Goal: Obtain resource: Download file/media

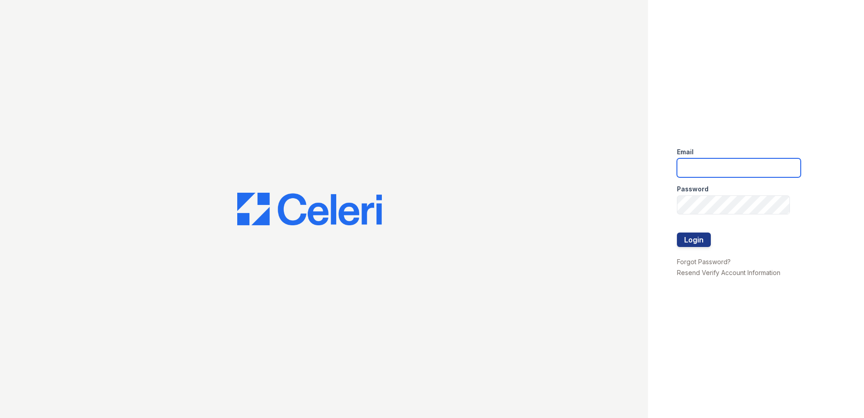
type input "[EMAIL_ADDRESS][DOMAIN_NAME]"
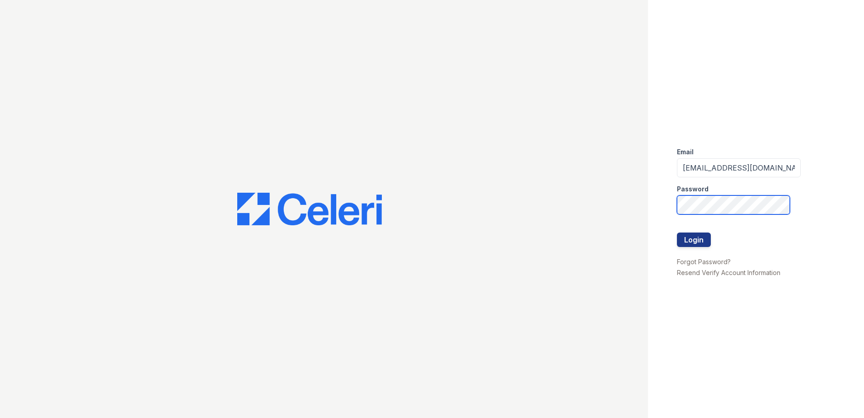
click at [650, 210] on div "Email ademary@trinity-pm.com Password Login Forgot Password? Resend Verify Acco…" at bounding box center [756, 209] width 216 height 418
click at [677, 232] on button "Login" at bounding box center [694, 239] width 34 height 14
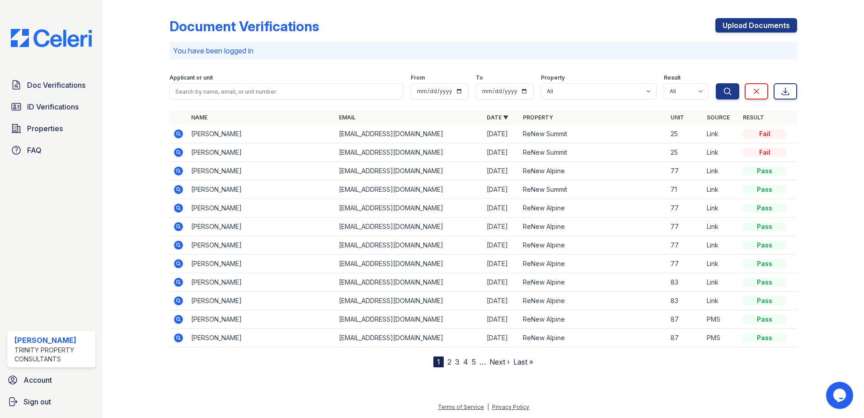
click at [449, 362] on link "2" at bounding box center [450, 361] width 4 height 9
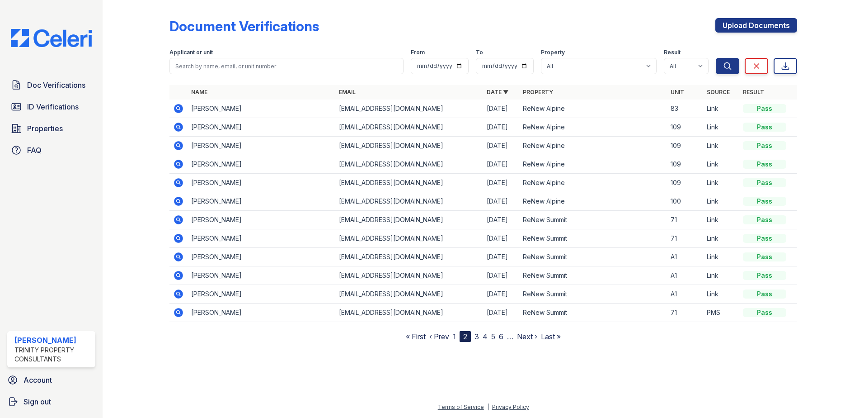
click at [178, 110] on icon at bounding box center [178, 108] width 9 height 9
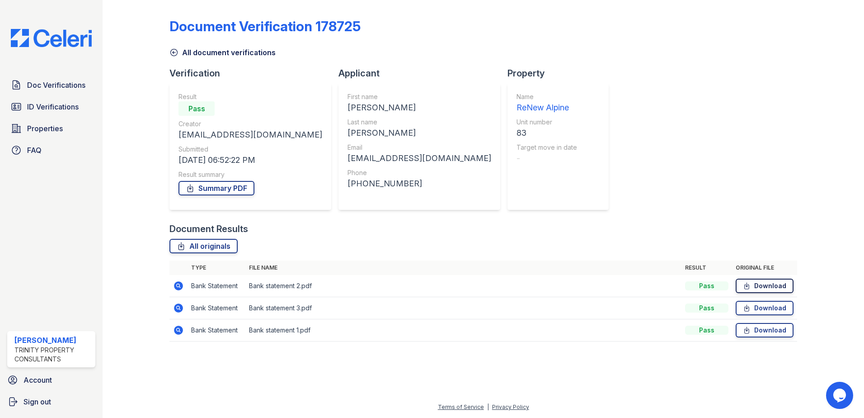
click at [763, 287] on link "Download" at bounding box center [765, 285] width 58 height 14
click at [52, 90] on span "Doc Verifications" at bounding box center [56, 85] width 58 height 11
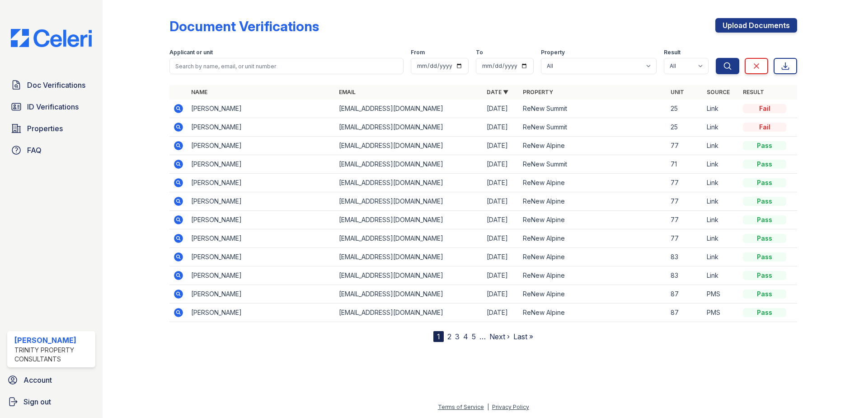
click at [180, 256] on icon at bounding box center [178, 256] width 11 height 11
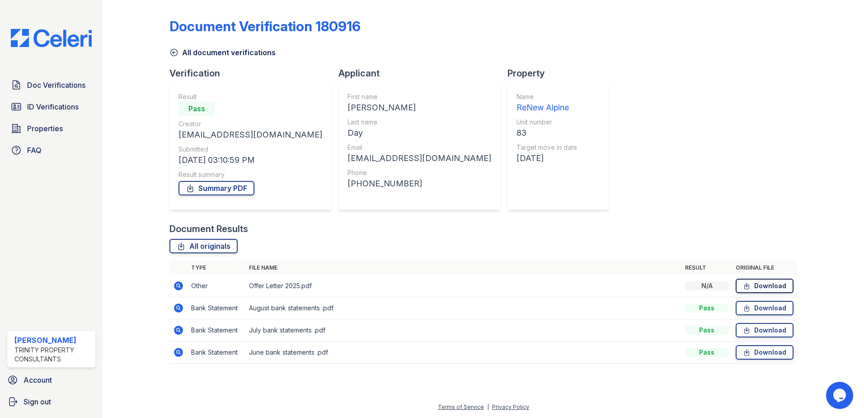
click at [763, 288] on link "Download" at bounding box center [765, 285] width 58 height 14
drag, startPoint x: 39, startPoint y: 86, endPoint x: 42, endPoint y: 96, distance: 10.6
click at [39, 86] on span "Doc Verifications" at bounding box center [56, 85] width 58 height 11
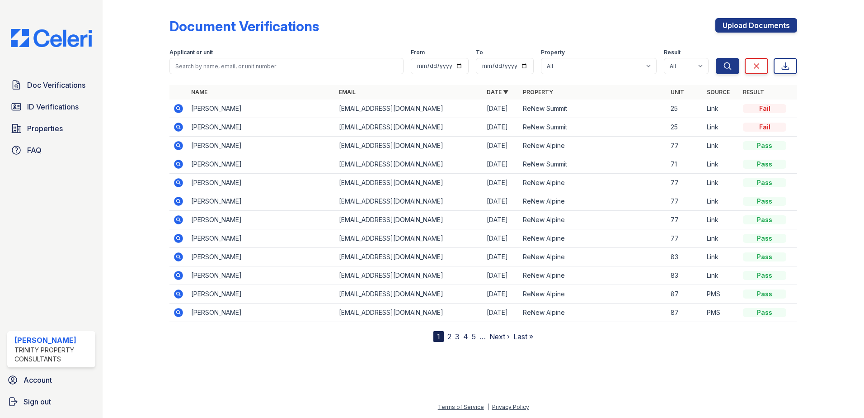
click at [177, 274] on icon at bounding box center [178, 275] width 2 height 2
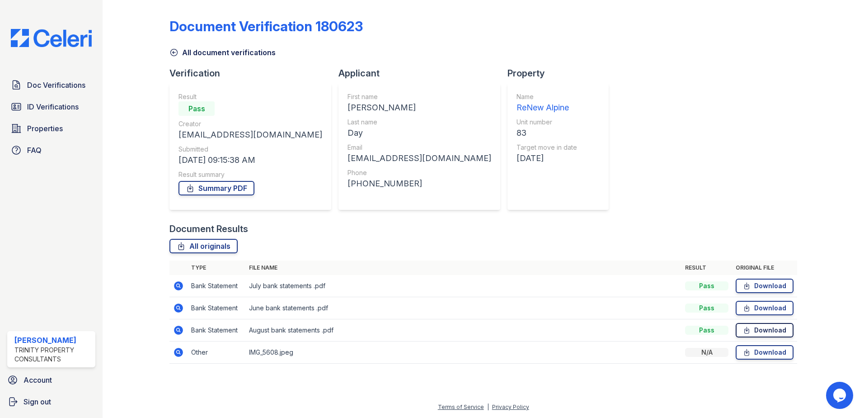
click at [760, 330] on link "Download" at bounding box center [765, 330] width 58 height 14
